Goal: Task Accomplishment & Management: Use online tool/utility

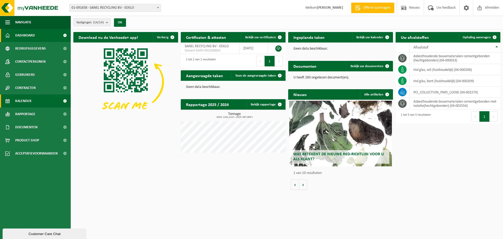
click at [26, 101] on span "Kalender" at bounding box center [23, 100] width 16 height 13
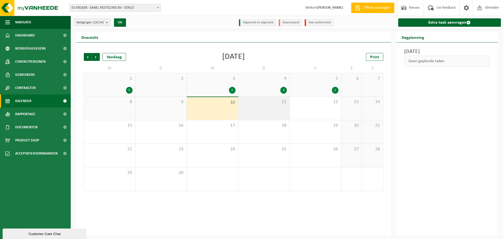
click at [267, 108] on div "11" at bounding box center [264, 107] width 51 height 23
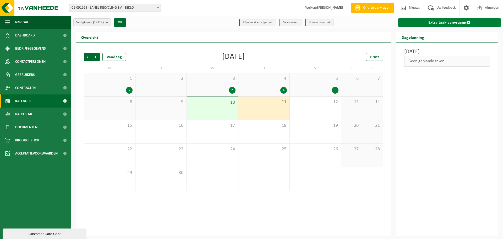
click at [450, 24] on link "Extra taak aanvragen" at bounding box center [449, 22] width 103 height 8
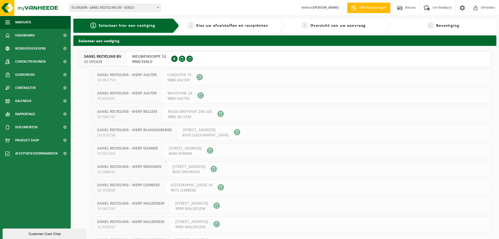
click at [106, 57] on span "SANEL RECYCLING BV" at bounding box center [102, 56] width 37 height 5
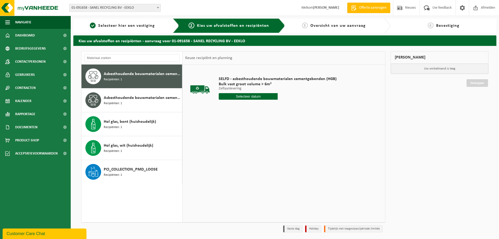
click at [253, 97] on input "text" at bounding box center [248, 96] width 59 height 7
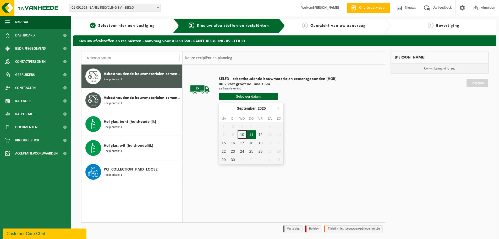
click at [250, 136] on div "11" at bounding box center [251, 134] width 9 height 8
type input "Van 2025-09-11"
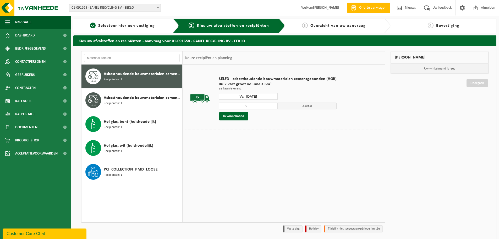
type input "2"
click at [273, 104] on input "2" at bounding box center [248, 105] width 59 height 7
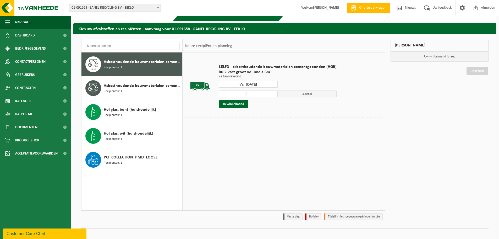
scroll to position [17, 0]
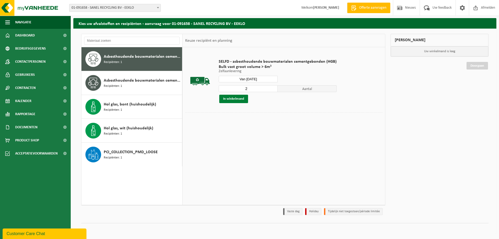
click at [232, 98] on button "In winkelmand" at bounding box center [233, 99] width 29 height 8
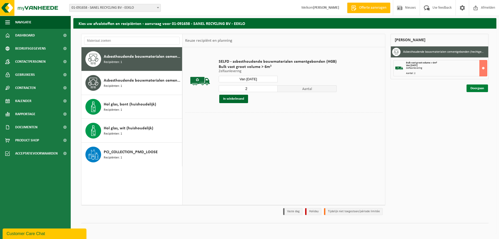
click at [483, 87] on link "Doorgaan" at bounding box center [477, 88] width 21 height 8
